Goal: Navigation & Orientation: Go to known website

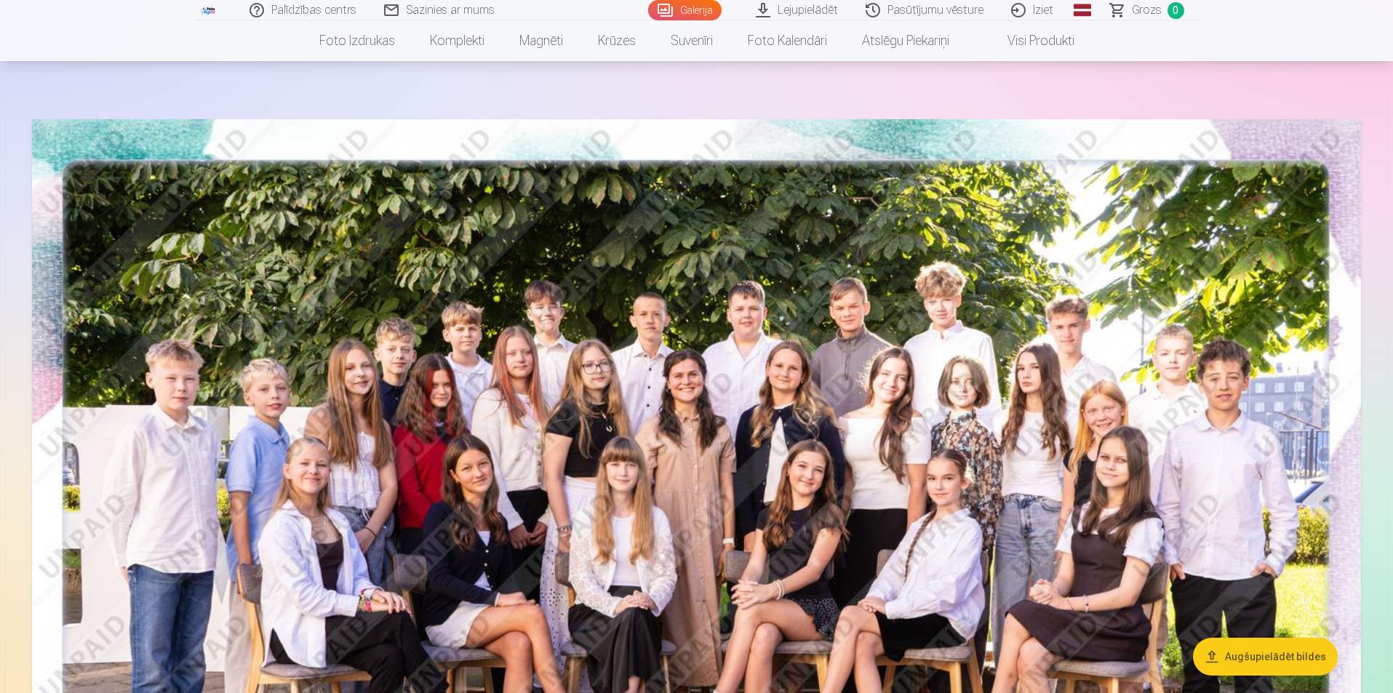
scroll to position [73, 0]
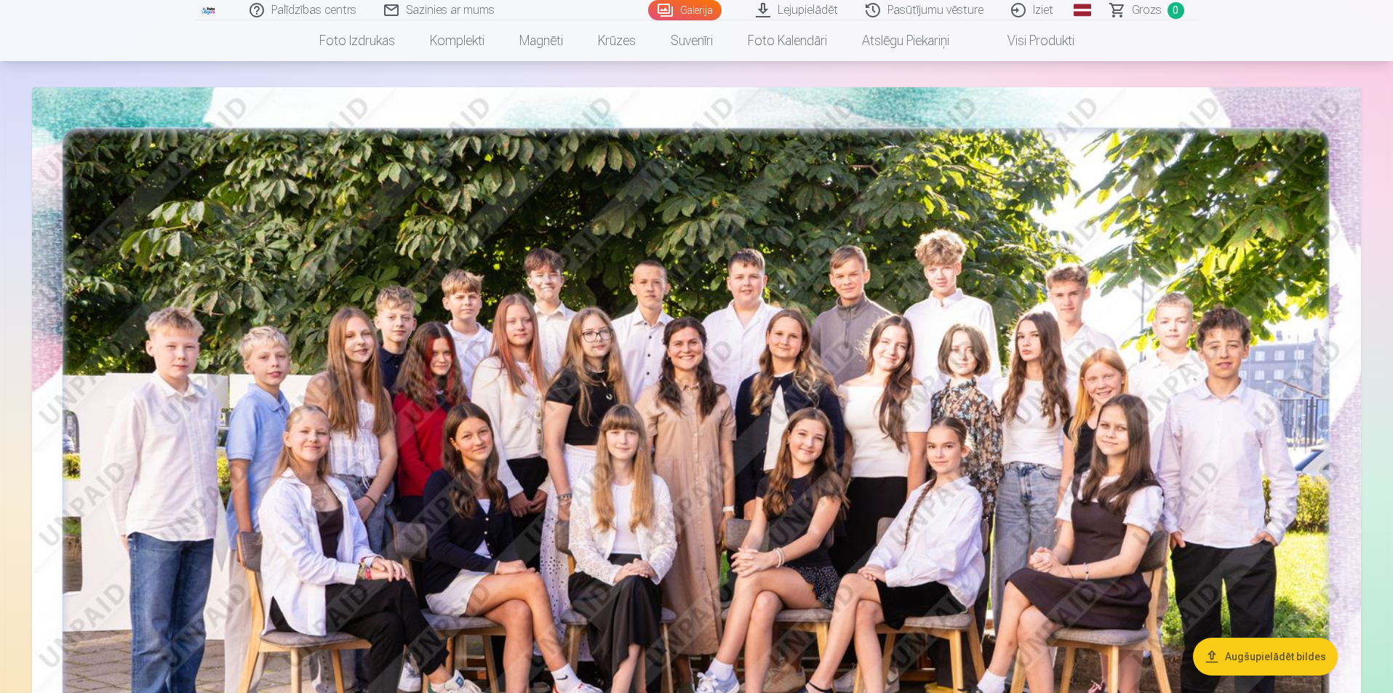
click at [1041, 15] on link "Iziet" at bounding box center [1033, 10] width 70 height 20
